Goal: Task Accomplishment & Management: Complete application form

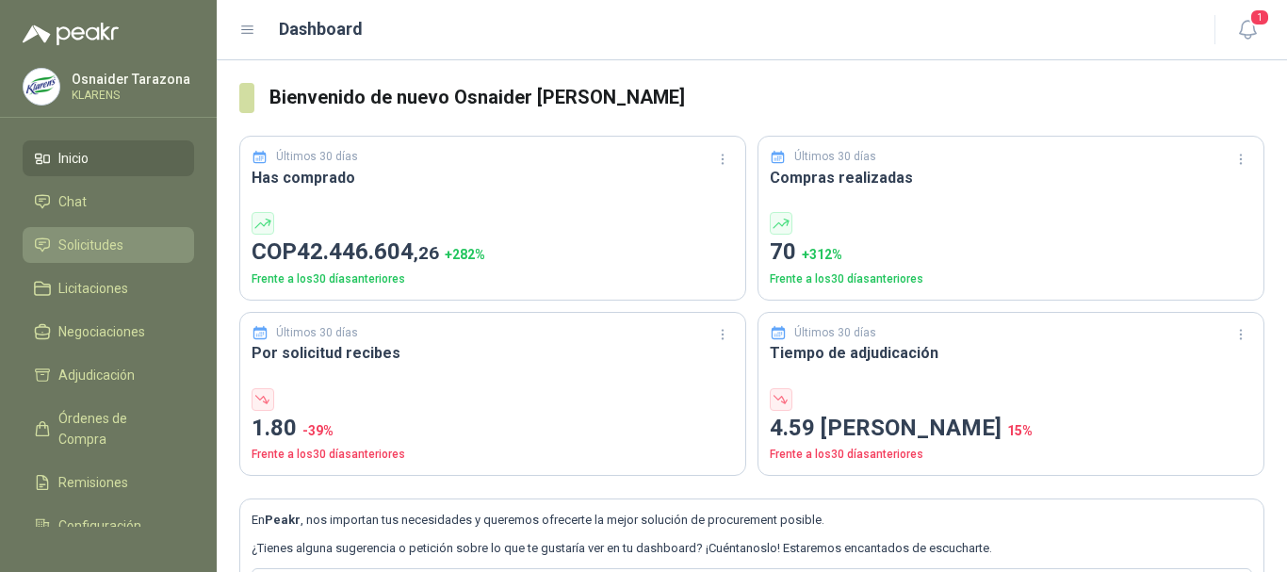
click at [81, 244] on span "Solicitudes" at bounding box center [90, 245] width 65 height 21
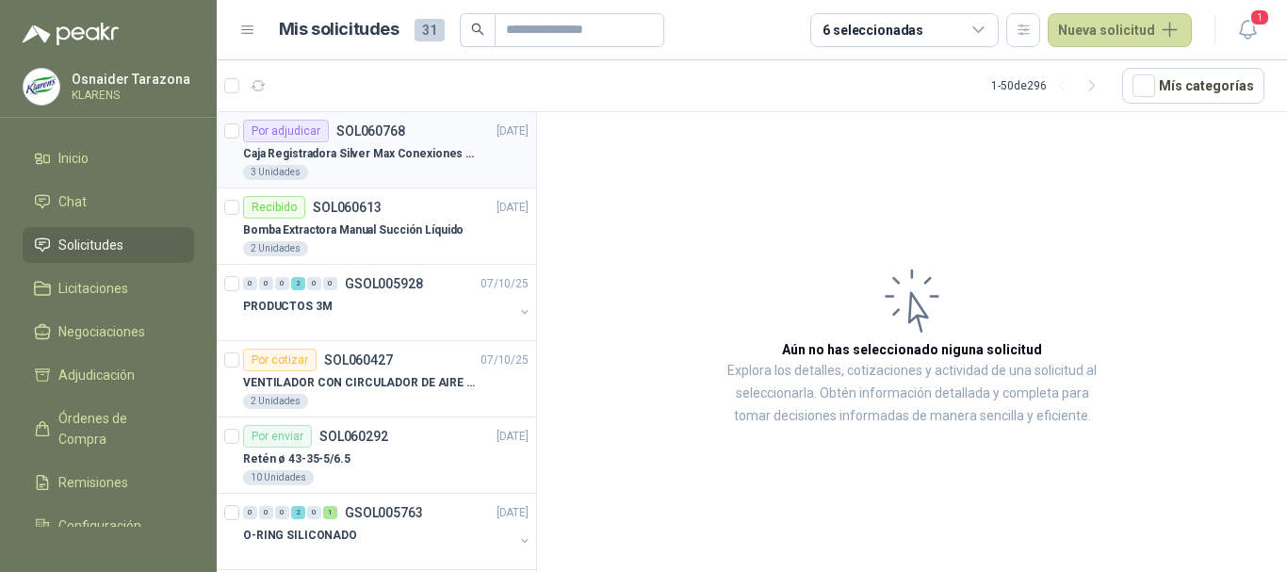
click at [426, 150] on p "Caja Registradora Silver Max Conexiones Usb 10000 Plus Led" at bounding box center [360, 154] width 235 height 18
click at [375, 155] on p "Caja Registradora Silver Max Conexiones Usb 10000 Plus Led" at bounding box center [360, 154] width 235 height 18
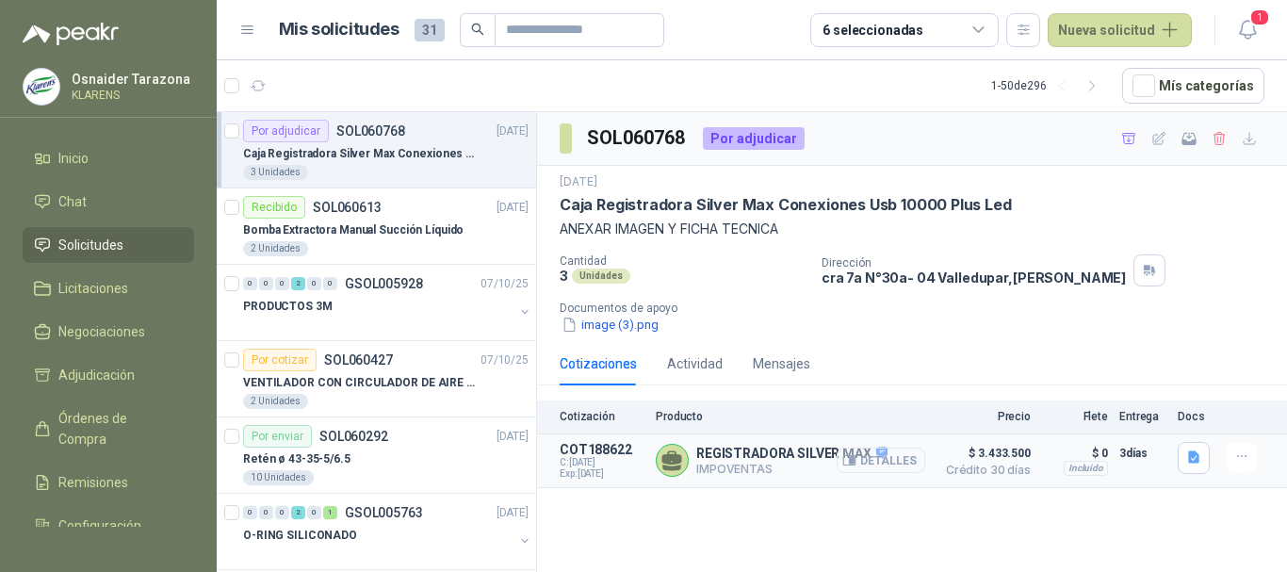
click at [888, 459] on button "Detalles" at bounding box center [881, 460] width 89 height 25
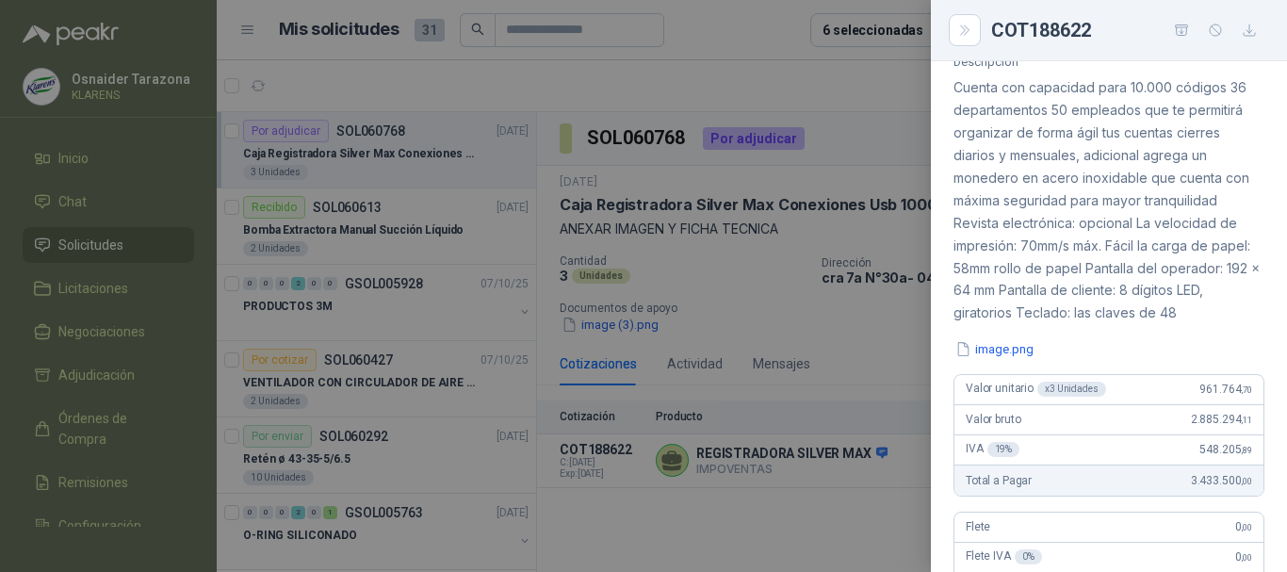
scroll to position [188, 0]
click at [990, 357] on button "image.png" at bounding box center [995, 347] width 82 height 20
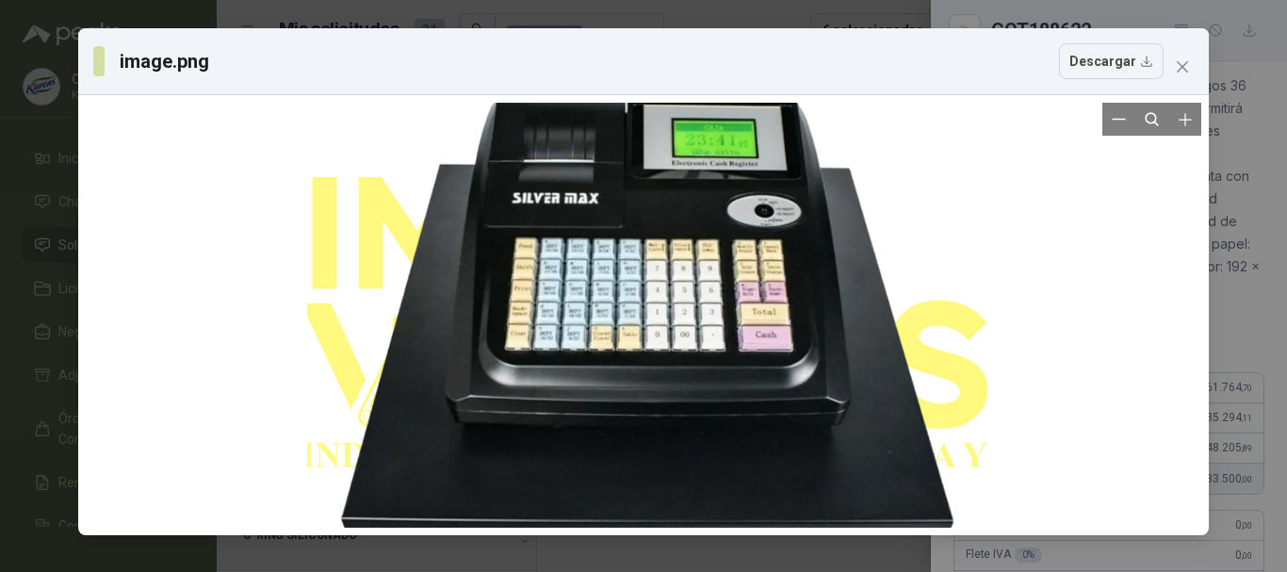
drag, startPoint x: 720, startPoint y: 284, endPoint x: 722, endPoint y: 317, distance: 33.0
click at [722, 317] on div at bounding box center [647, 332] width 680 height 680
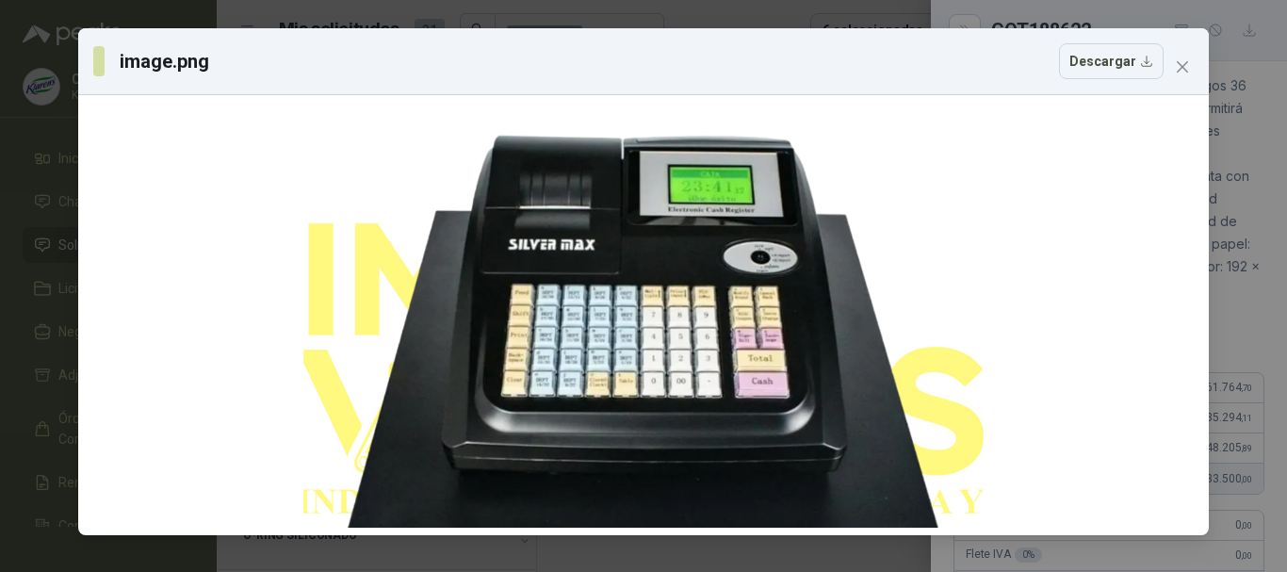
click at [0, 224] on div "image.png Descargar" at bounding box center [643, 286] width 1287 height 572
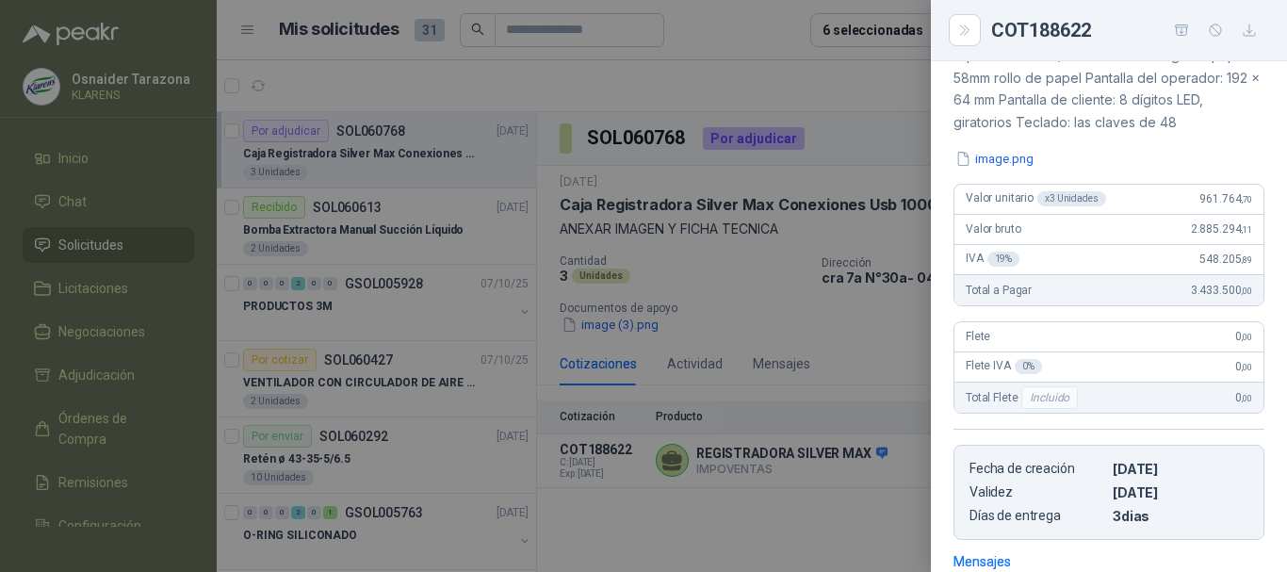
scroll to position [471, 0]
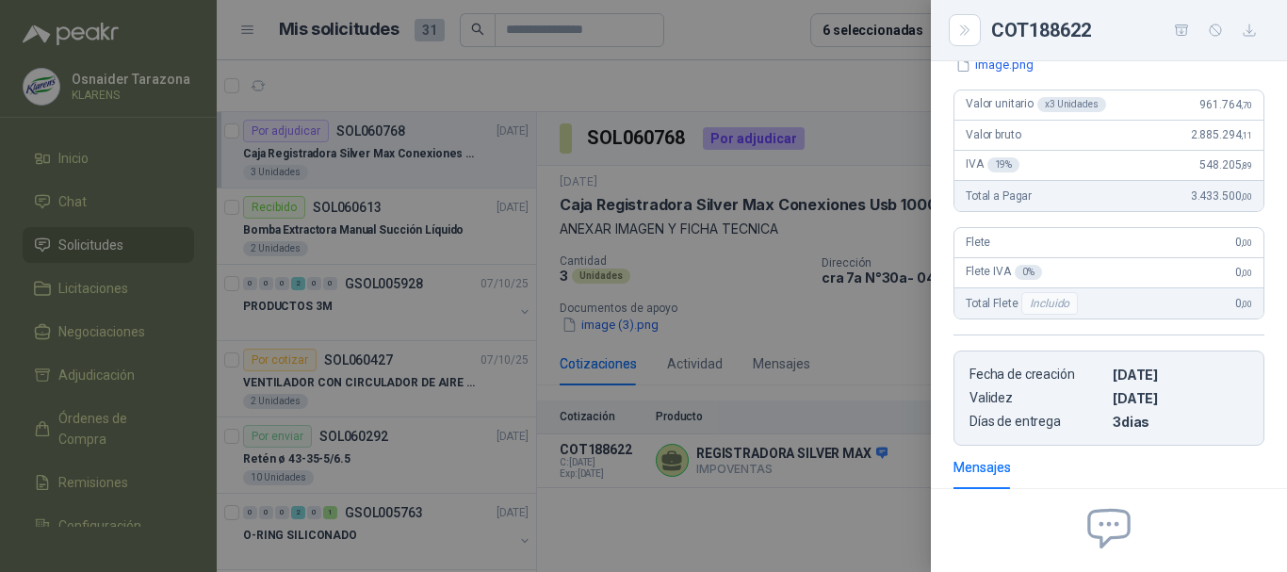
click at [828, 267] on div at bounding box center [643, 286] width 1287 height 572
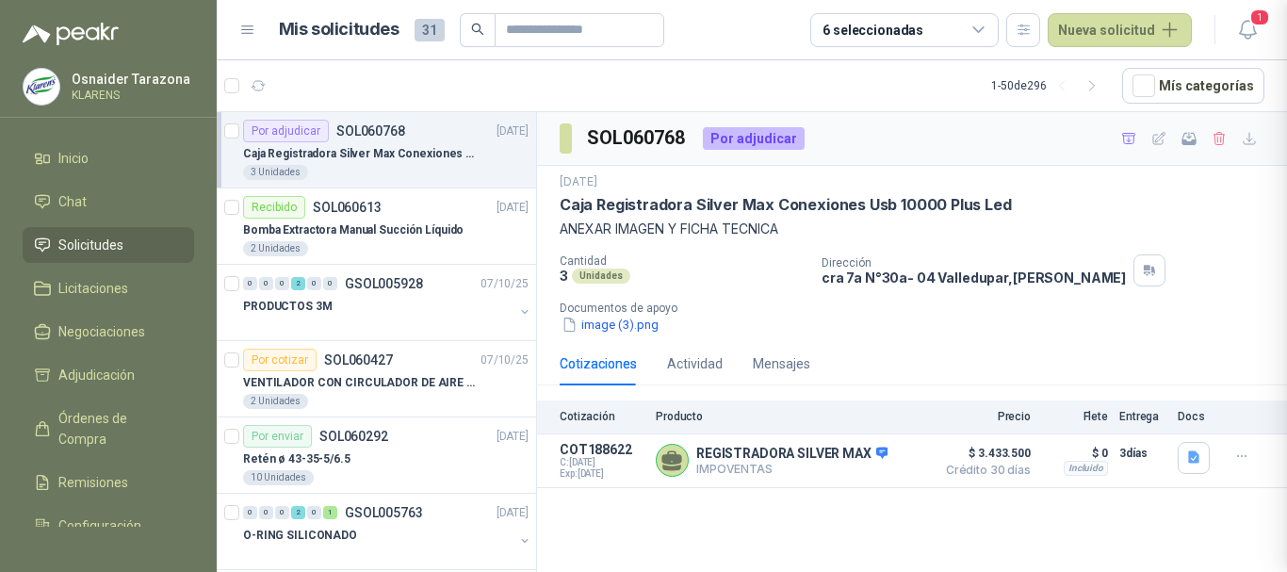
scroll to position [680, 0]
click at [118, 245] on span "Solicitudes" at bounding box center [90, 245] width 65 height 21
